Goal: Transaction & Acquisition: Purchase product/service

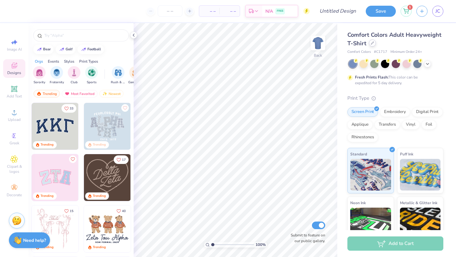
click at [371, 43] on icon at bounding box center [371, 42] width 3 height 3
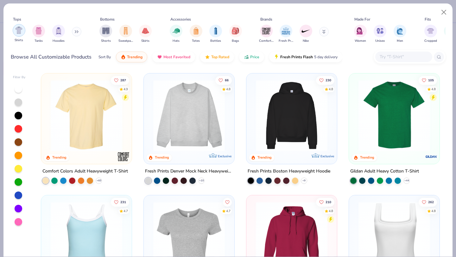
click at [19, 32] on img "filter for Shirts" at bounding box center [18, 30] width 7 height 7
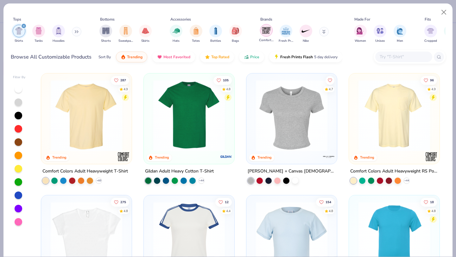
click at [271, 31] on div "filter for Comfort Colors" at bounding box center [266, 30] width 13 height 13
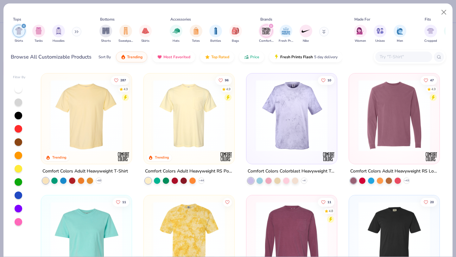
click at [216, 120] on img at bounding box center [189, 116] width 78 height 72
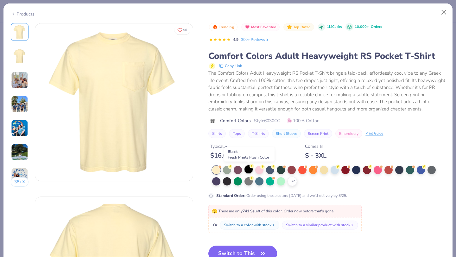
click at [249, 168] on div at bounding box center [248, 169] width 8 height 8
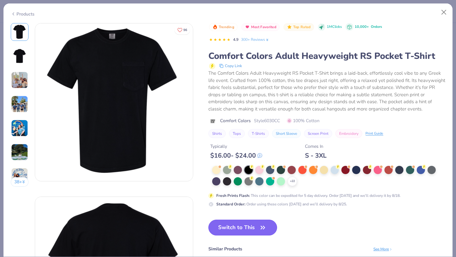
click at [248, 228] on button "Switch to This" at bounding box center [242, 228] width 69 height 16
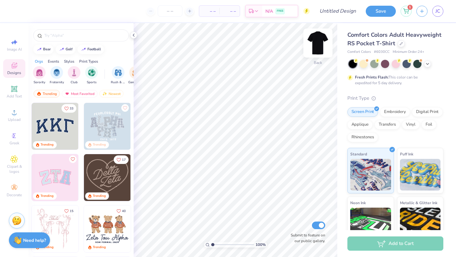
click at [323, 42] on img at bounding box center [317, 42] width 25 height 25
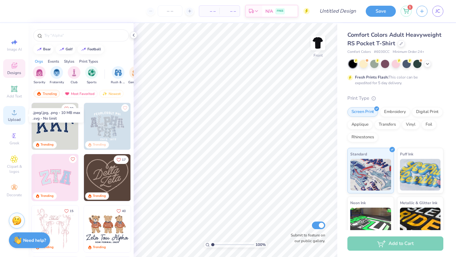
click at [21, 113] on div "Upload" at bounding box center [14, 115] width 22 height 19
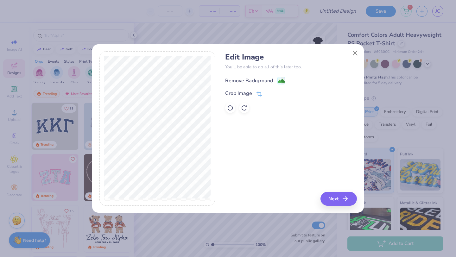
click at [254, 78] on div "Remove Background" at bounding box center [249, 81] width 48 height 8
click at [343, 201] on icon "button" at bounding box center [347, 199] width 8 height 8
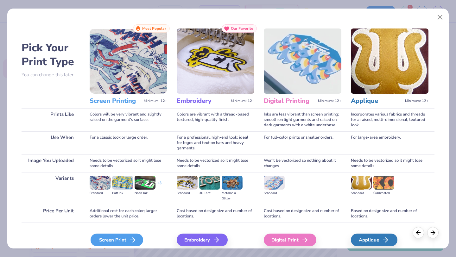
click at [118, 235] on div "Screen Print" at bounding box center [116, 239] width 53 height 13
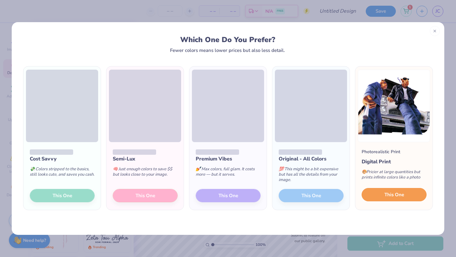
click at [399, 194] on span "This One" at bounding box center [394, 194] width 20 height 7
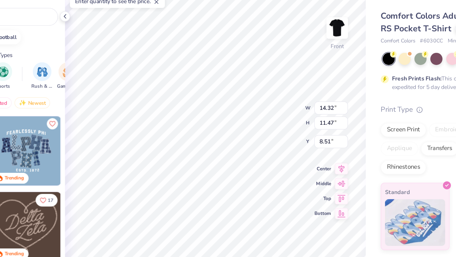
type input "6.48"
